Goal: Check status

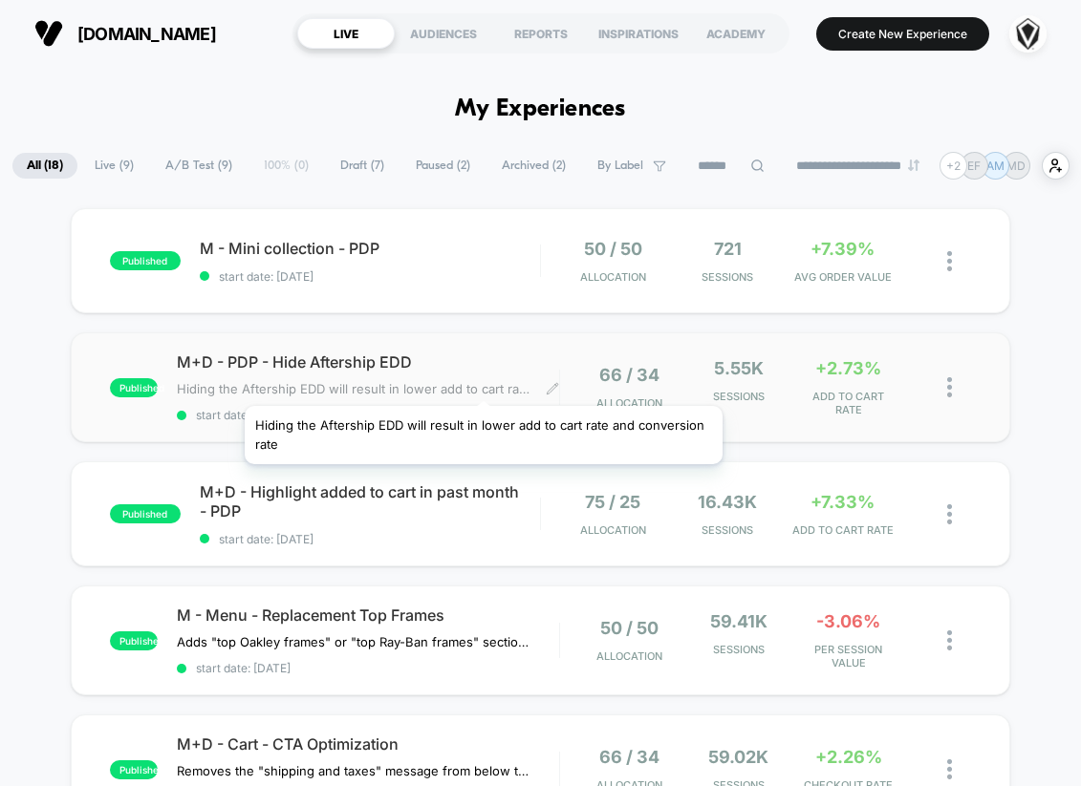
click at [484, 382] on span "Hiding the Aftership EDD will result in lower add to cart rate and conversion r…" at bounding box center [354, 388] width 355 height 15
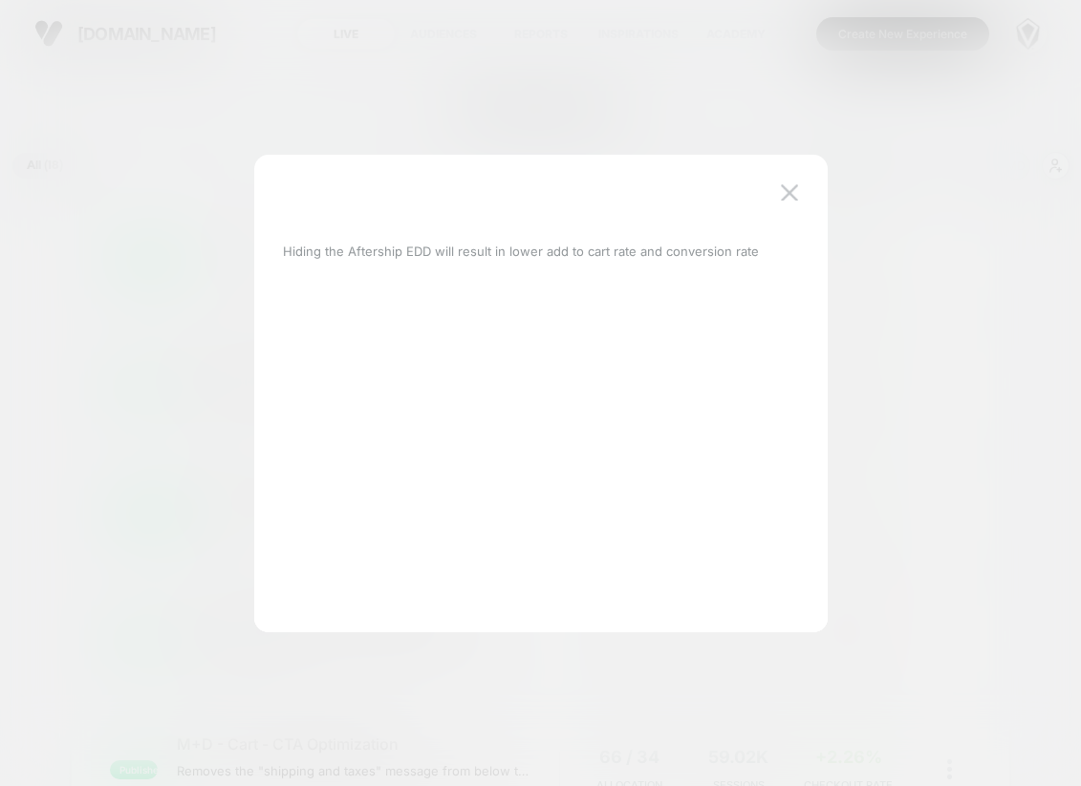
click at [991, 154] on div at bounding box center [540, 393] width 1081 height 786
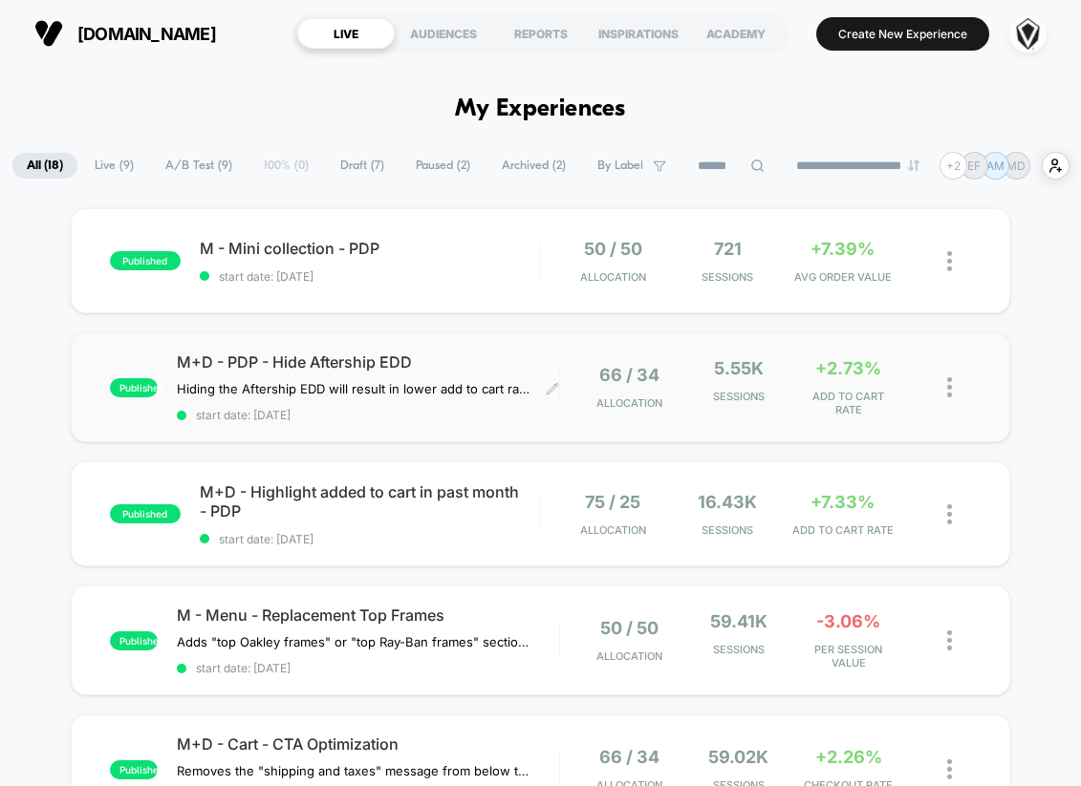
click at [983, 374] on div "published M+D - PDP - Hide Aftership EDD Hiding the Aftership EDD will result i…" at bounding box center [541, 388] width 940 height 110
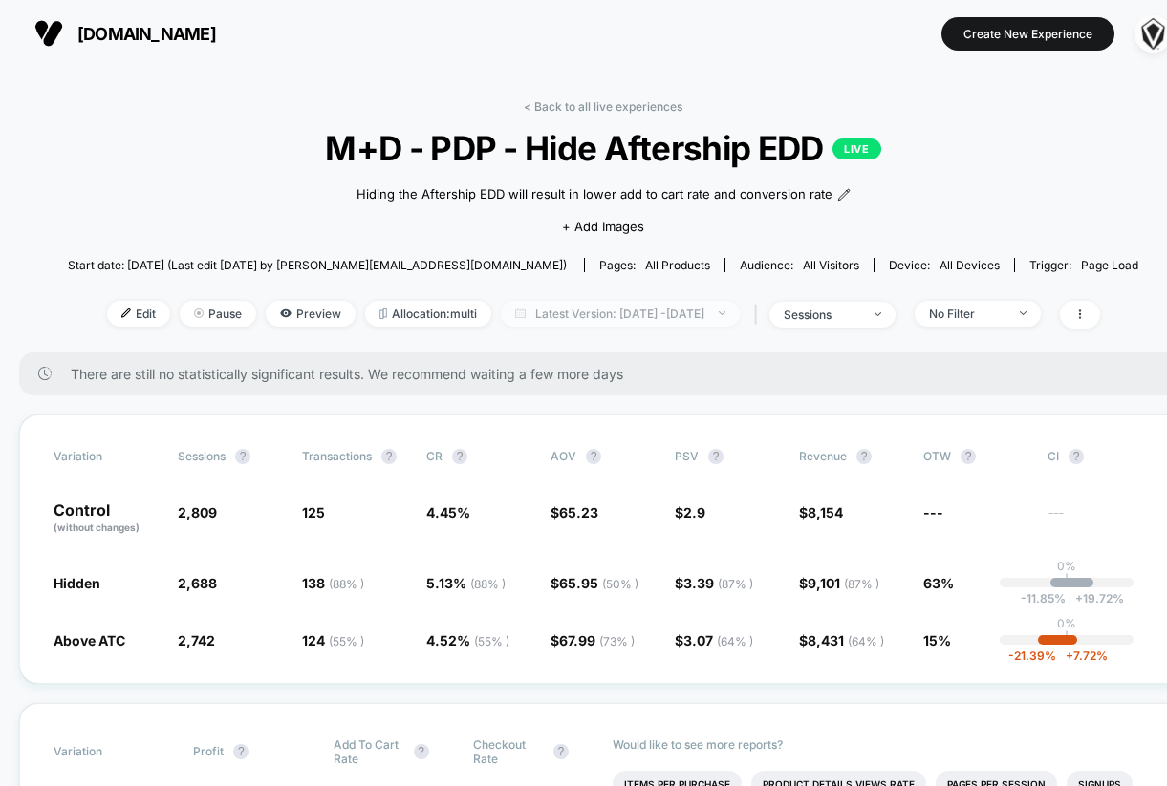
click at [666, 316] on span "Latest Version: [DATE] - [DATE]" at bounding box center [620, 314] width 239 height 26
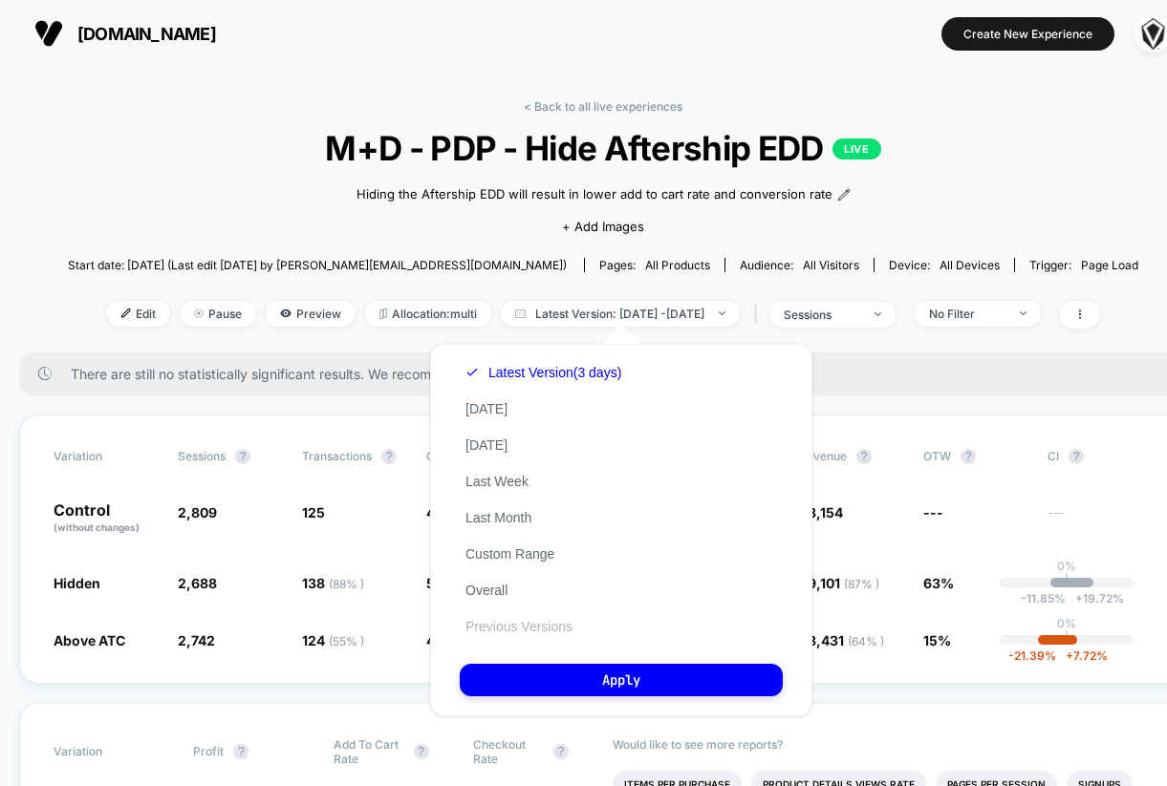
click at [540, 623] on button "Previous Versions" at bounding box center [519, 626] width 118 height 17
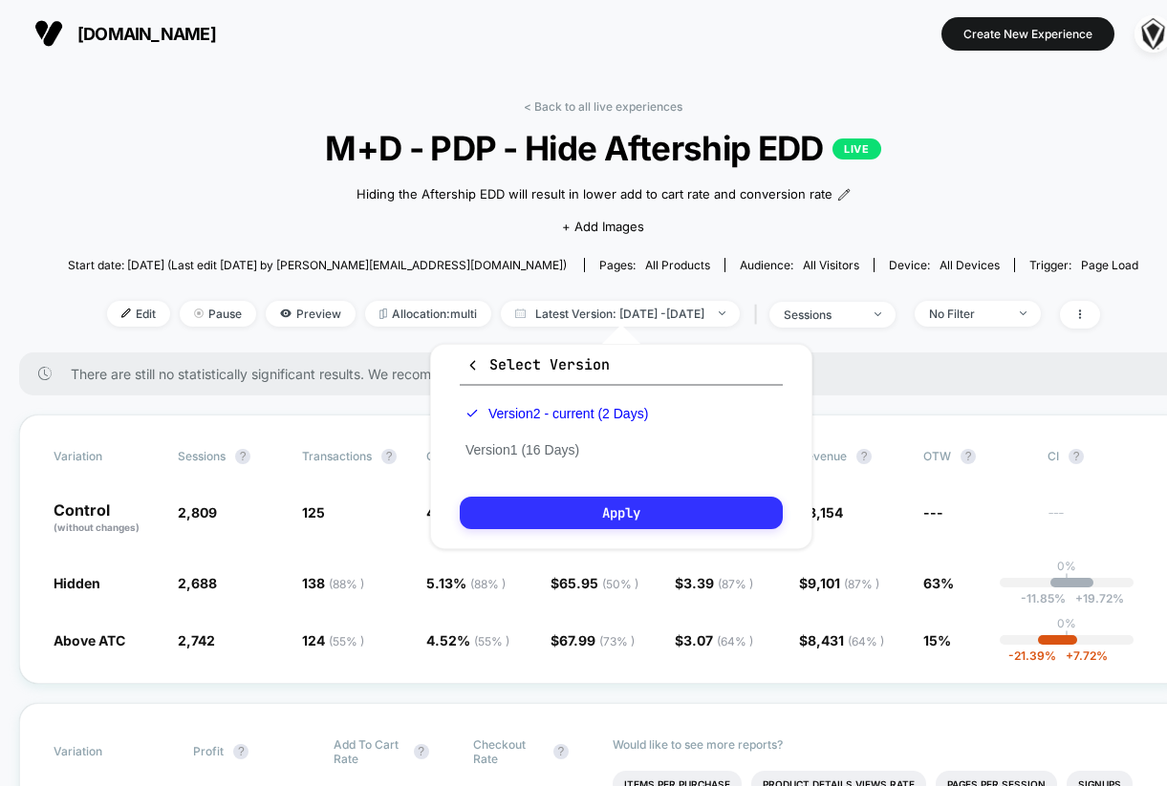
click at [595, 507] on button "Apply" at bounding box center [621, 513] width 323 height 32
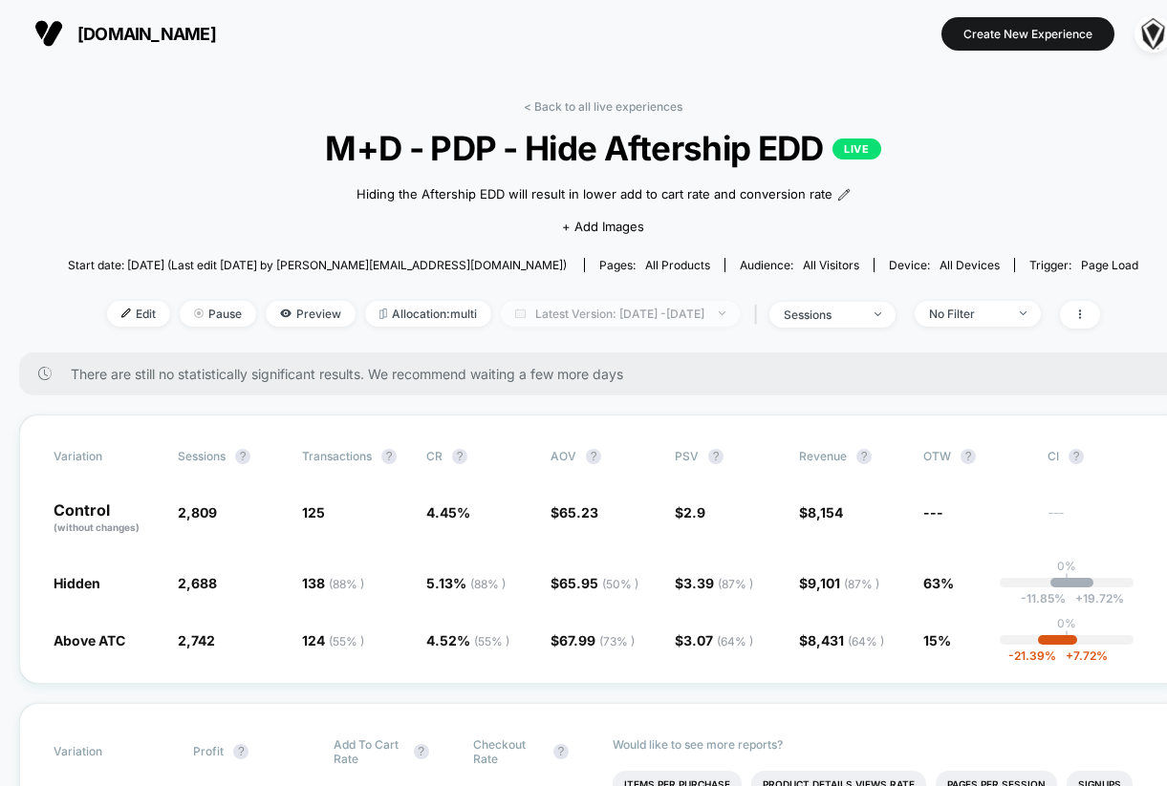
click at [616, 312] on span "Latest Version: [DATE] - [DATE]" at bounding box center [620, 314] width 239 height 26
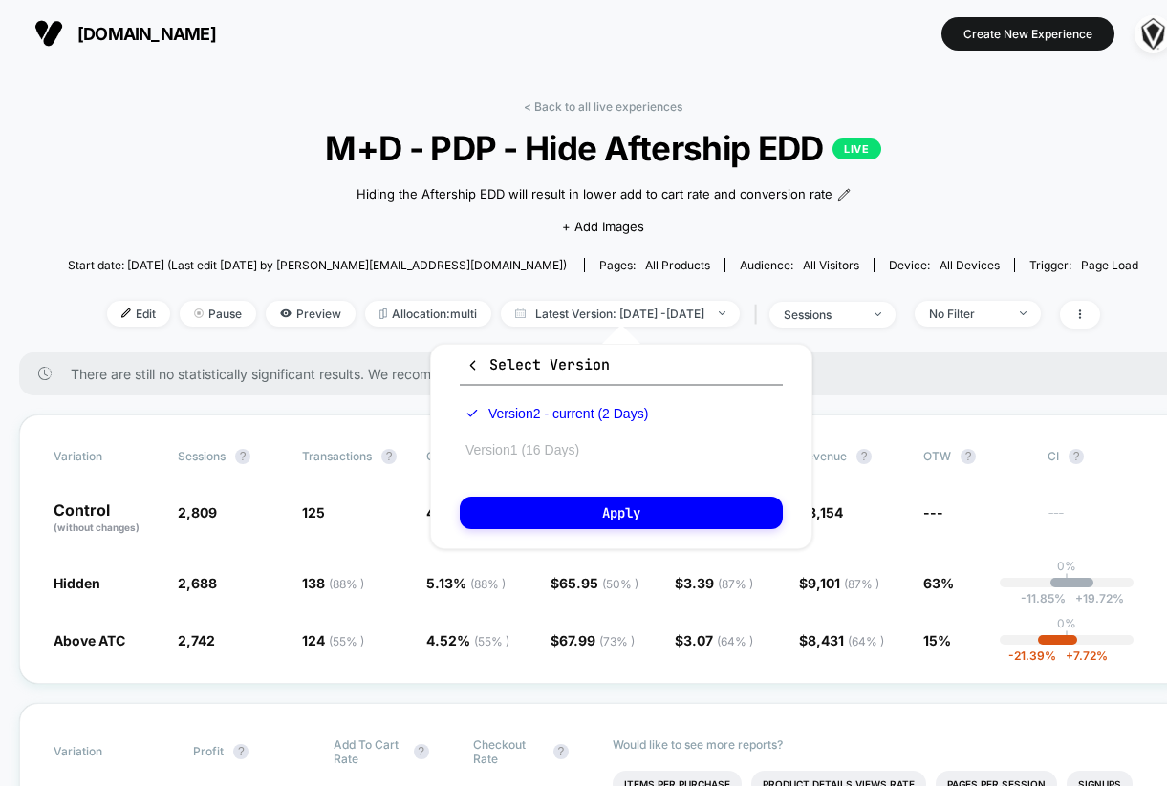
click at [553, 457] on button "Version 1 (16 Days)" at bounding box center [522, 449] width 125 height 17
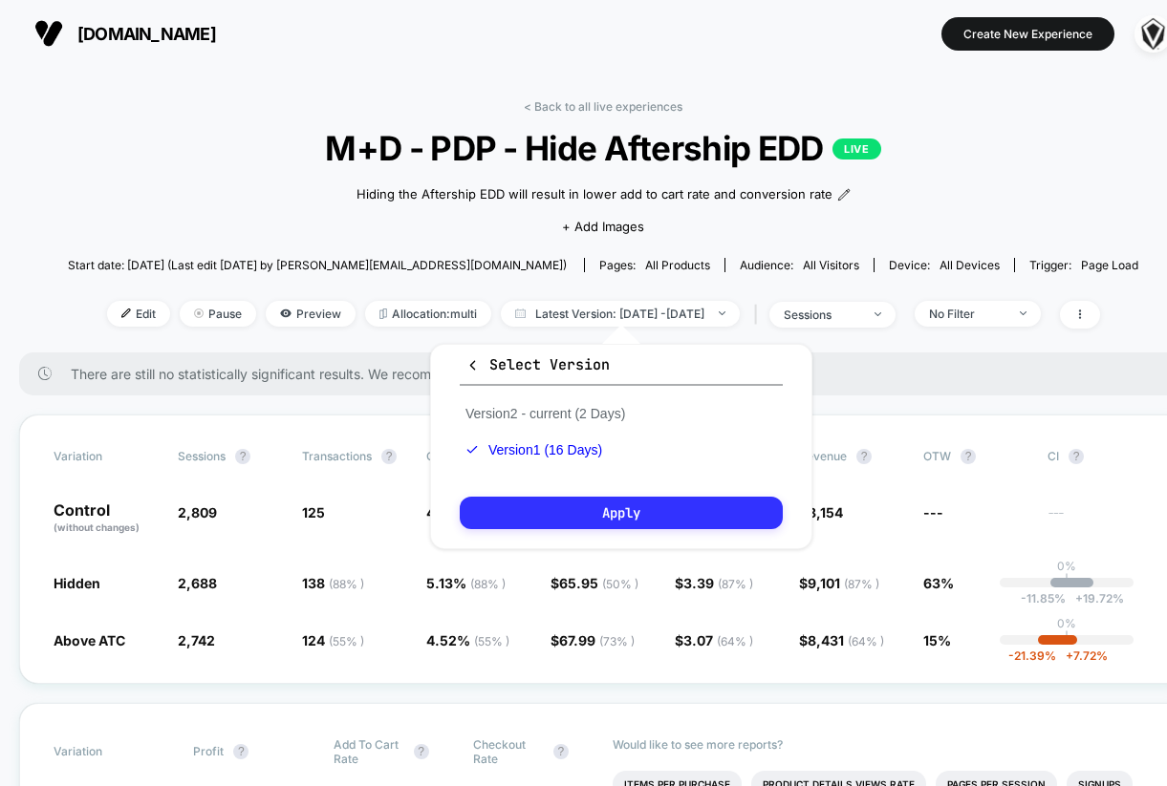
click at [549, 503] on button "Apply" at bounding box center [621, 513] width 323 height 32
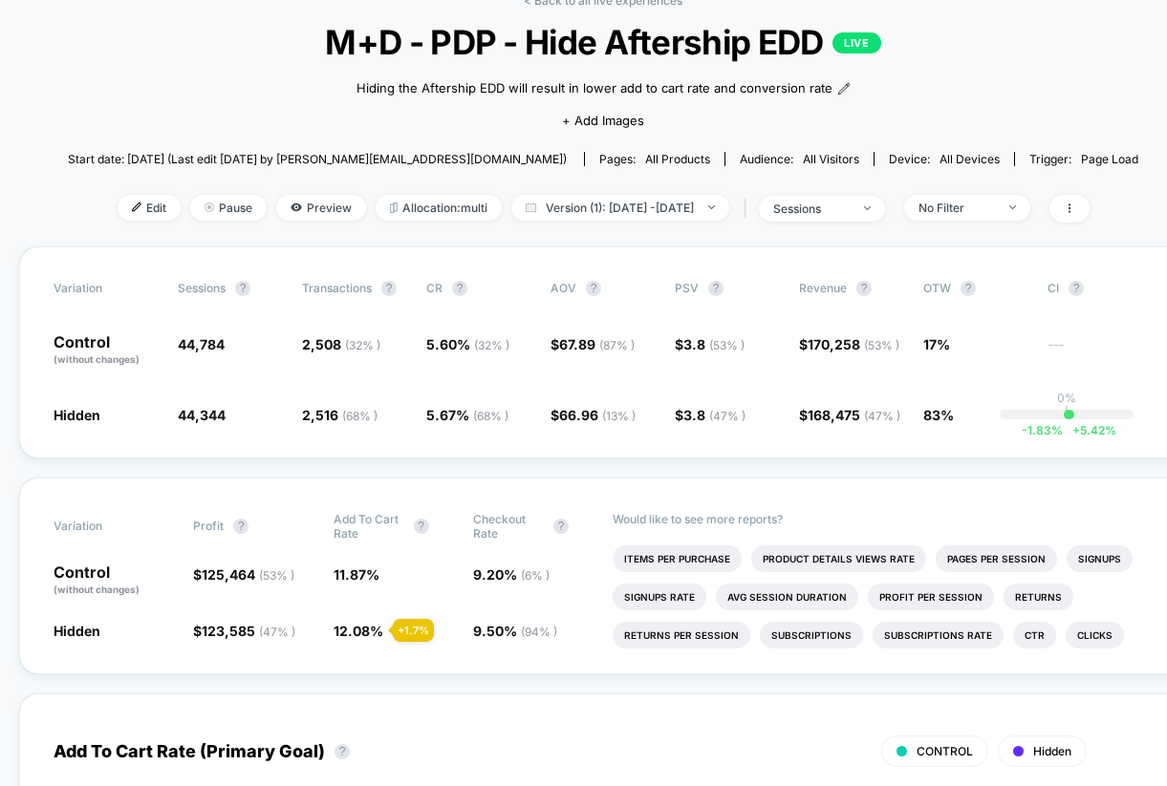
scroll to position [97, 0]
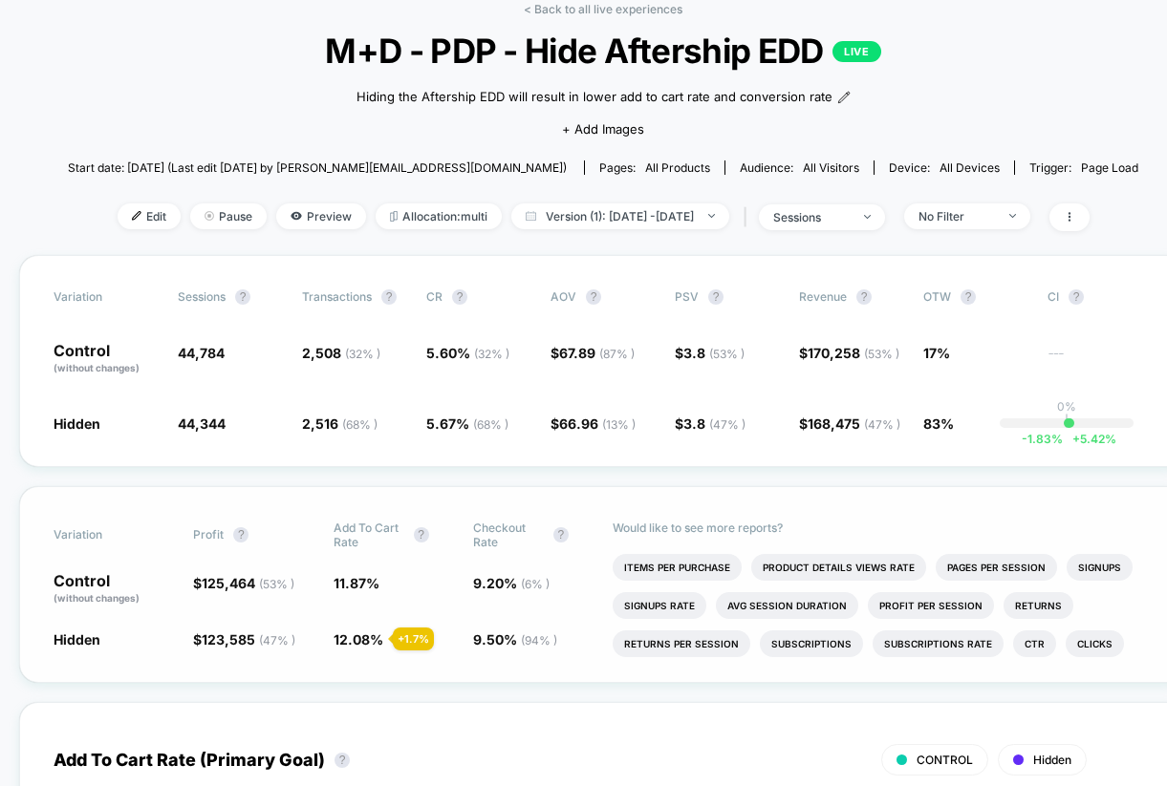
click at [76, 580] on p "Control (without changes)" at bounding box center [114, 589] width 120 height 32
click at [355, 589] on span "11.87 %" at bounding box center [393, 589] width 120 height 32
click at [360, 635] on span "12.08 %" at bounding box center [358, 640] width 50 height 16
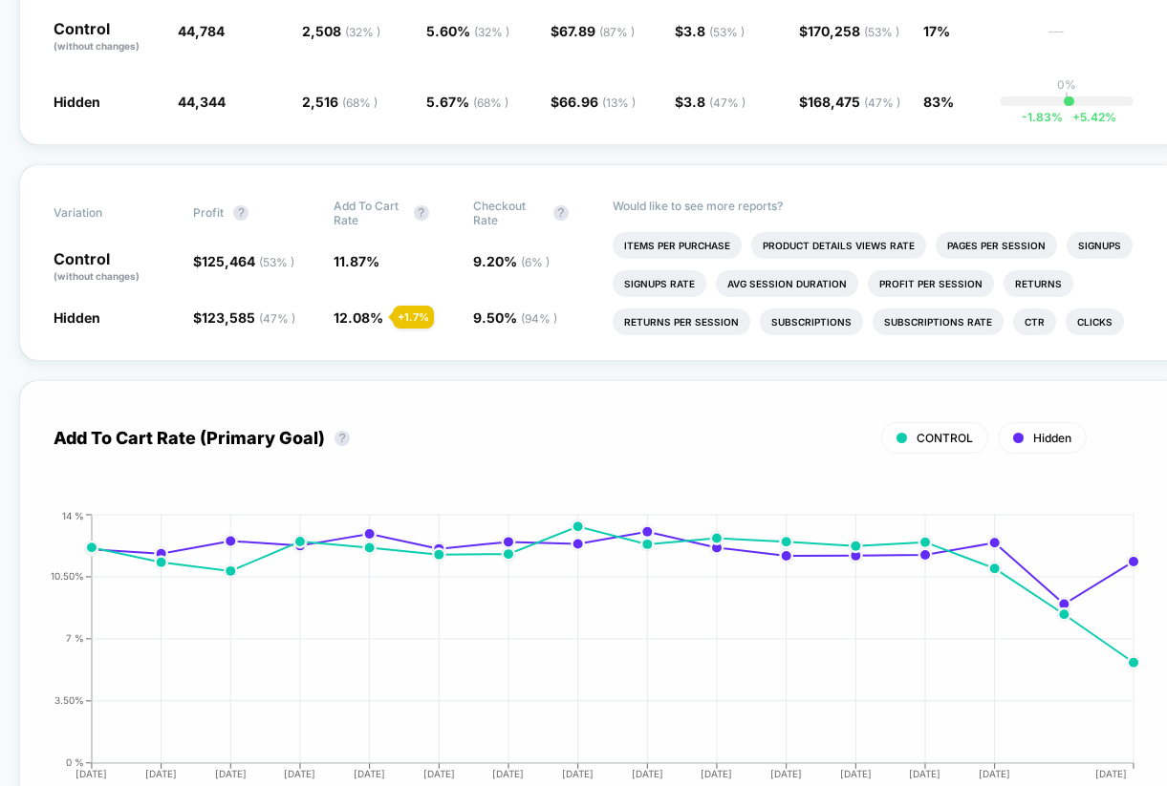
scroll to position [438, 0]
